Goal: Task Accomplishment & Management: Use online tool/utility

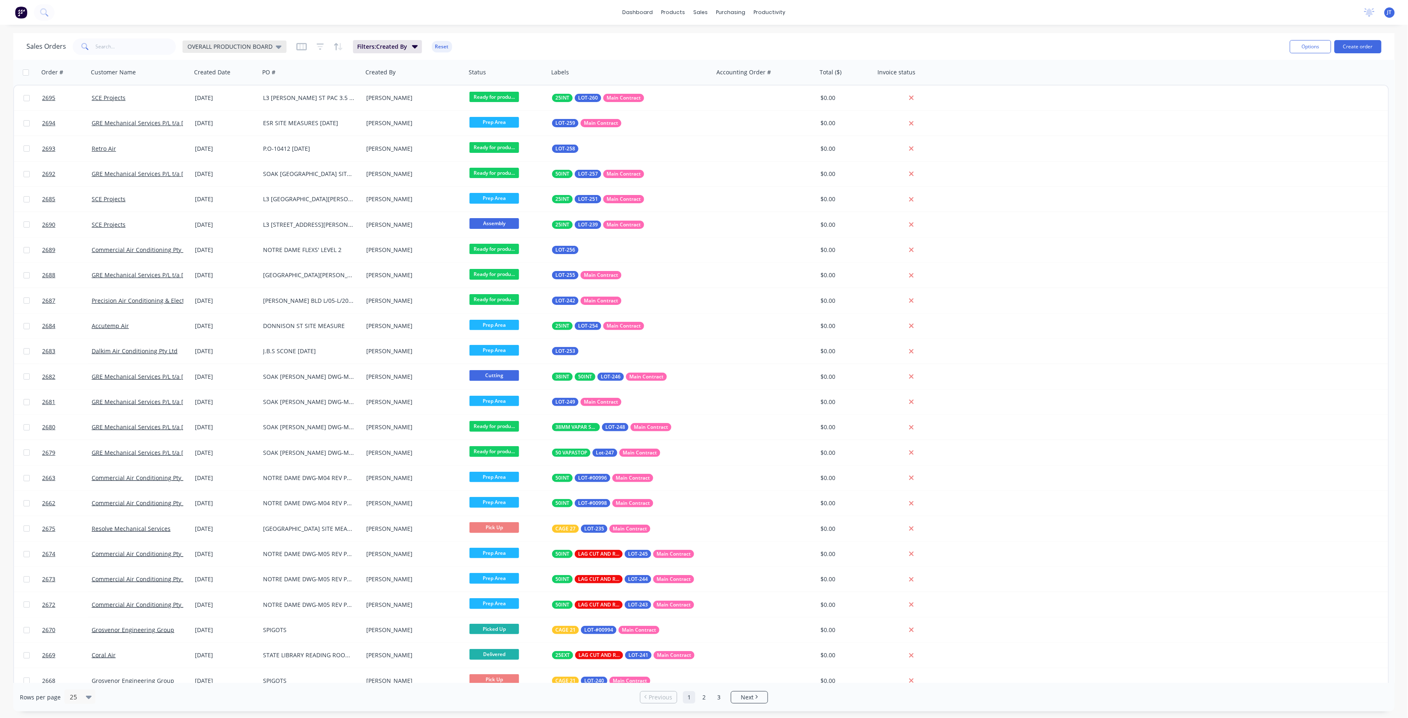
click at [261, 41] on div "OVERALL PRODUCTION BOARD" at bounding box center [235, 46] width 104 height 12
click at [216, 112] on button "None" at bounding box center [232, 116] width 94 height 9
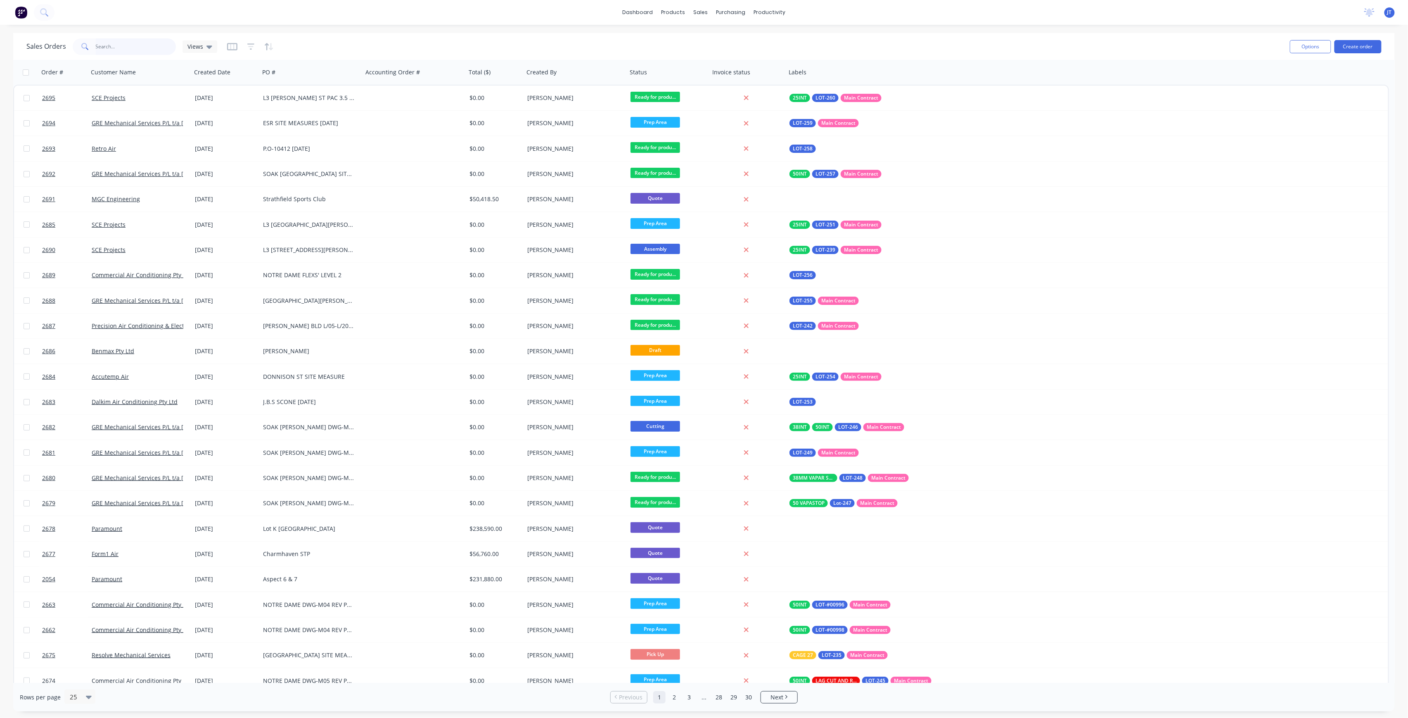
click at [148, 42] on input "text" at bounding box center [136, 46] width 81 height 17
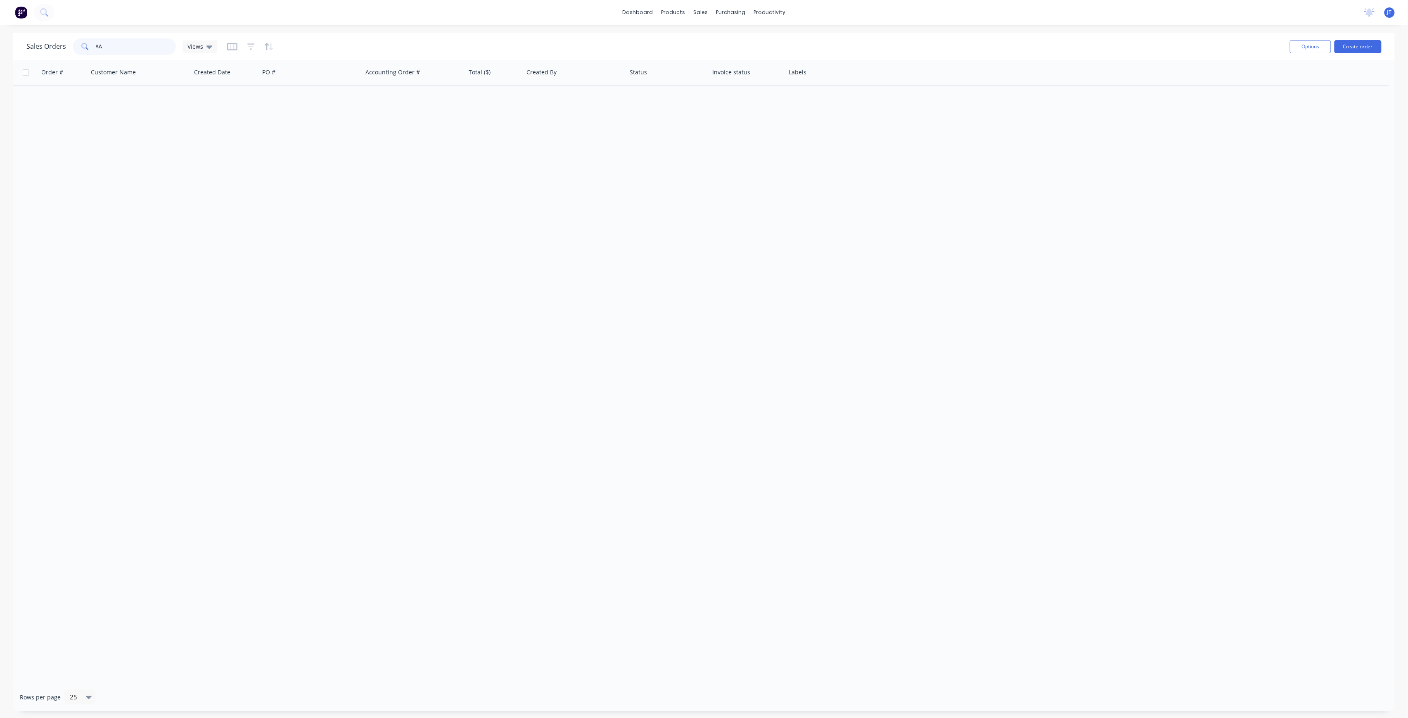
type input "A"
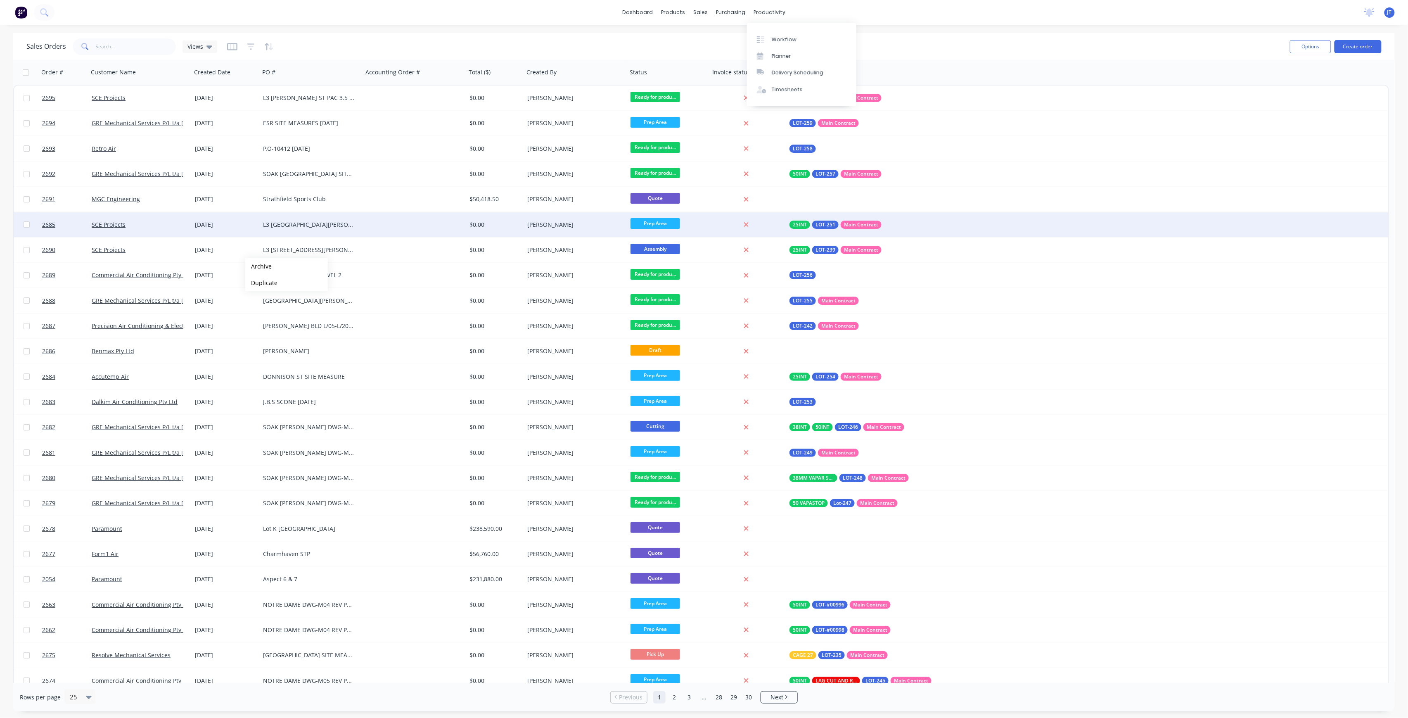
click at [1119, 225] on div "2685 SCE Projects [DATE] L3 [GEOGRAPHIC_DATA][PERSON_NAME] 3.4 SITE MEASURE $0.…" at bounding box center [701, 224] width 1375 height 25
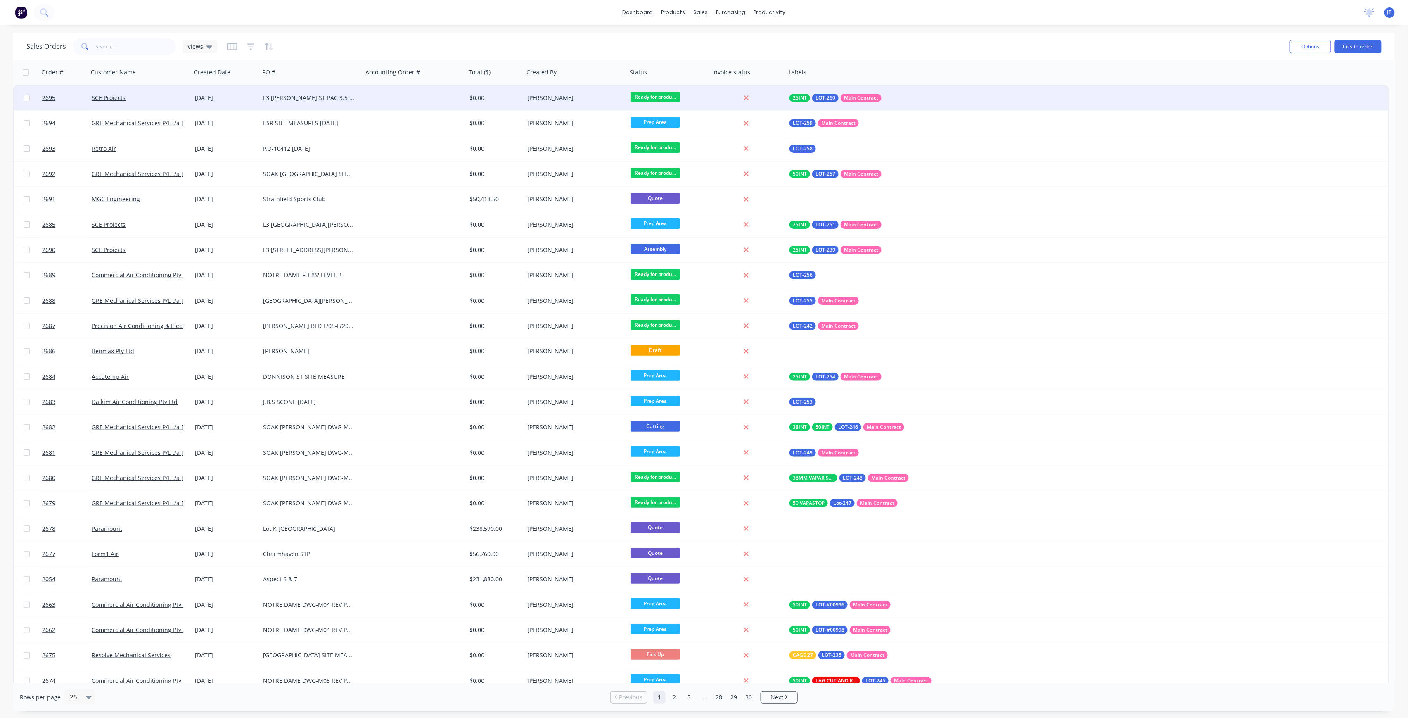
click at [743, 96] on div at bounding box center [746, 97] width 66 height 7
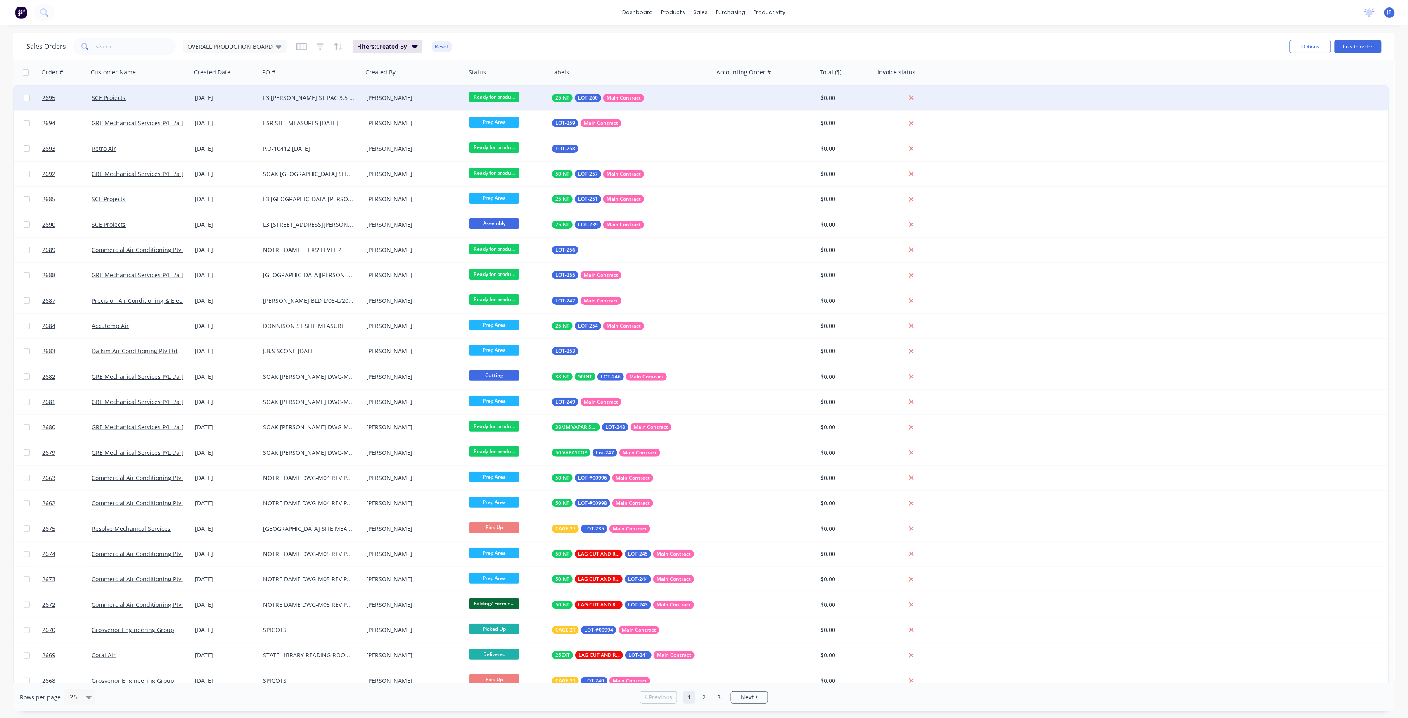
click at [919, 96] on div at bounding box center [911, 97] width 66 height 7
click at [398, 103] on div "[PERSON_NAME]" at bounding box center [414, 97] width 103 height 25
click at [477, 96] on span "Ready for produ..." at bounding box center [495, 97] width 50 height 10
click at [504, 55] on div "Sales Orders OVERALL PRODUCTION BOARD Filters: Created By Reset" at bounding box center [654, 46] width 1257 height 20
click at [565, 97] on span "25INT" at bounding box center [563, 98] width 14 height 8
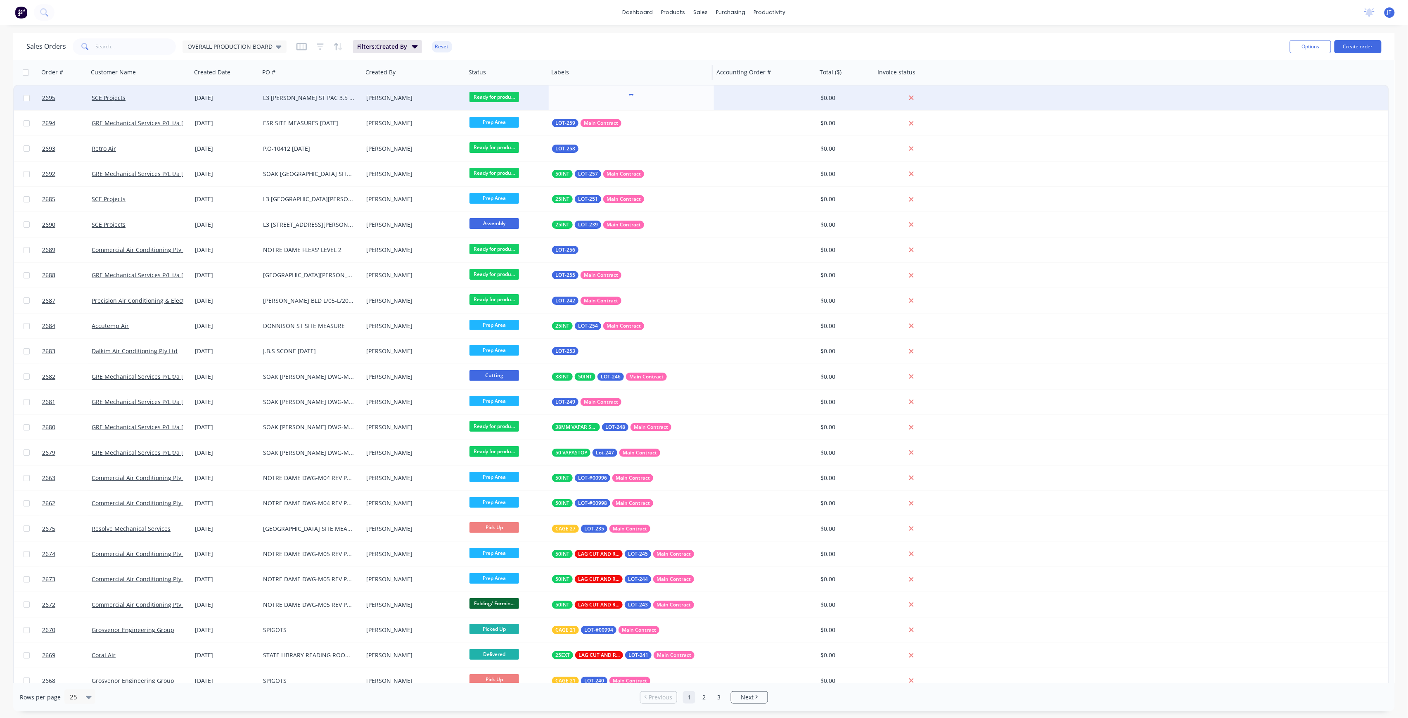
click at [565, 62] on div "Labels" at bounding box center [630, 72] width 165 height 25
click at [915, 96] on div at bounding box center [911, 97] width 66 height 7
click at [824, 101] on div "$0.00" at bounding box center [845, 98] width 49 height 8
click at [747, 95] on div at bounding box center [765, 97] width 103 height 25
click at [212, 96] on div "[DATE]" at bounding box center [226, 98] width 62 height 8
